Goal: Task Accomplishment & Management: Use online tool/utility

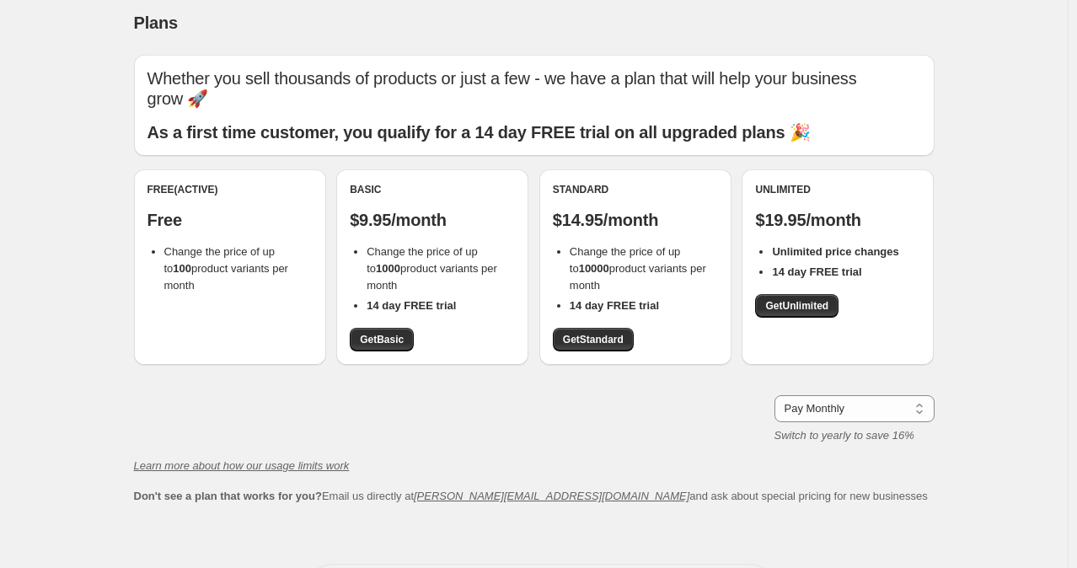
scroll to position [10, 0]
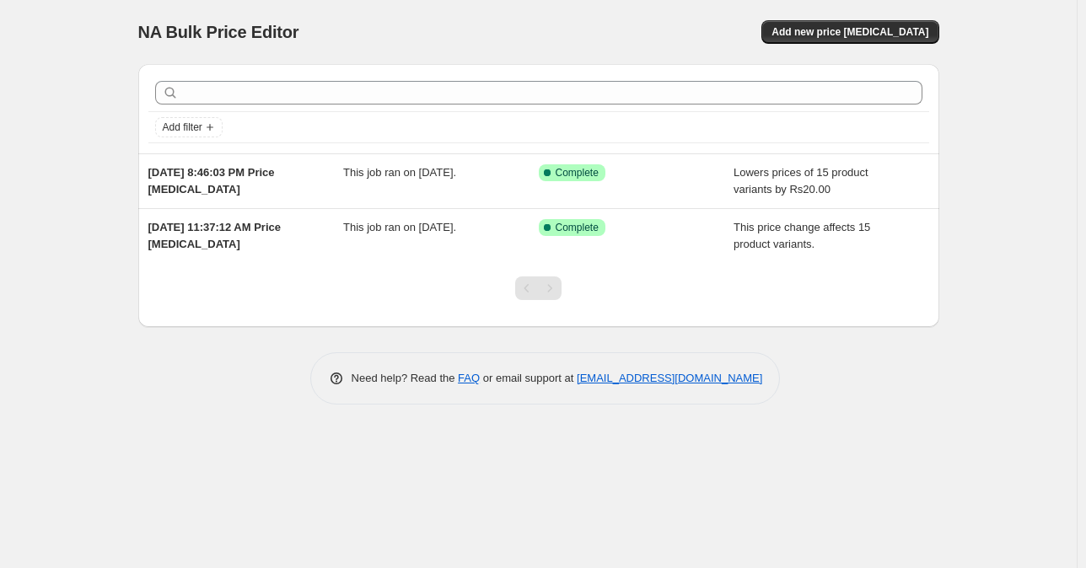
click at [198, 29] on span "NA Bulk Price Editor" at bounding box center [218, 32] width 161 height 19
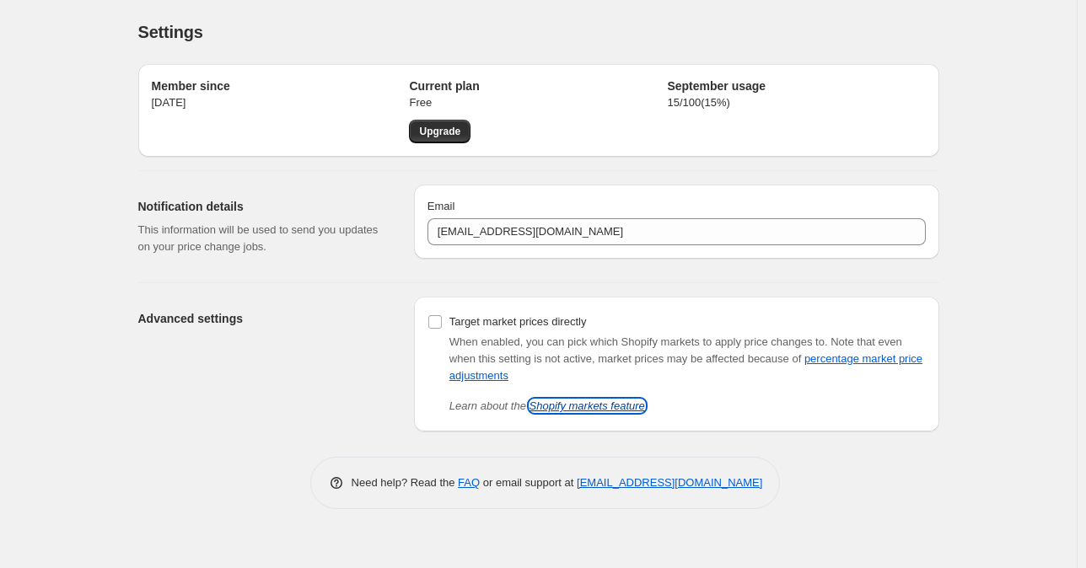
click at [558, 403] on link "Shopify markets feature" at bounding box center [587, 406] width 116 height 13
